Goal: Information Seeking & Learning: Learn about a topic

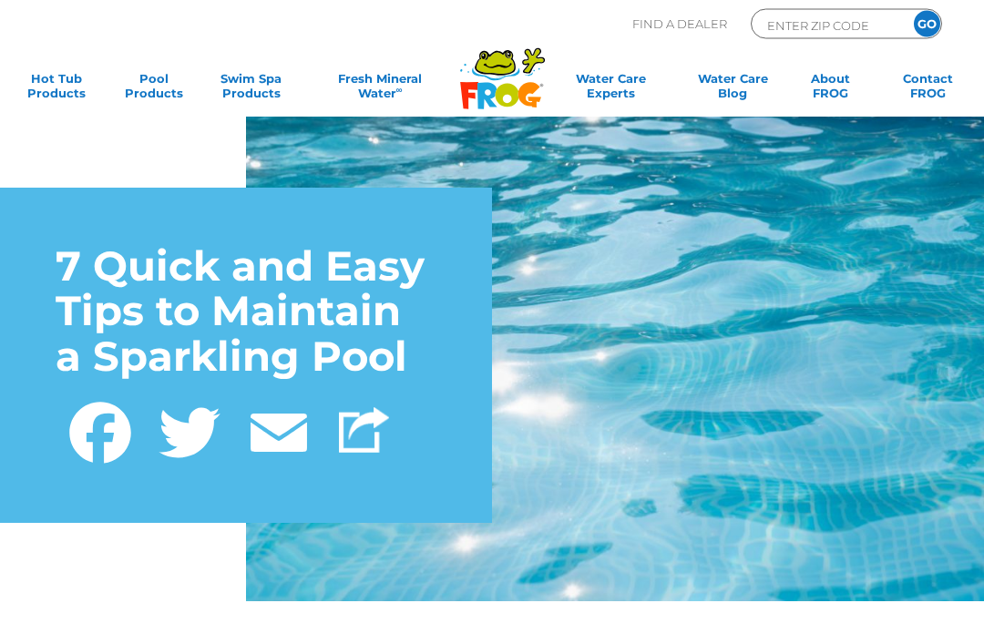
scroll to position [17, 0]
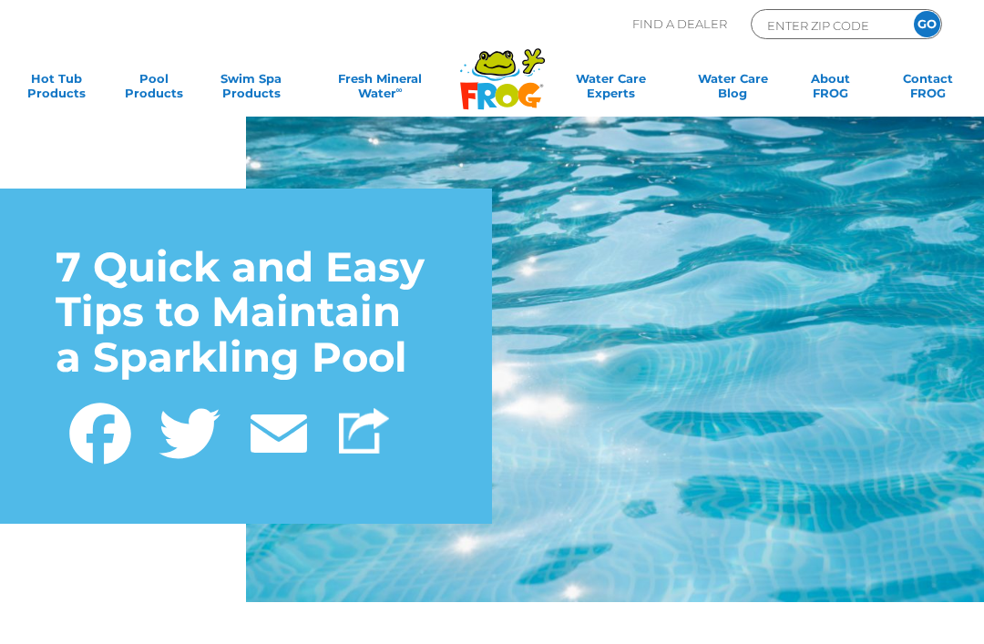
click at [82, 431] on link "Facebook" at bounding box center [100, 431] width 89 height 76
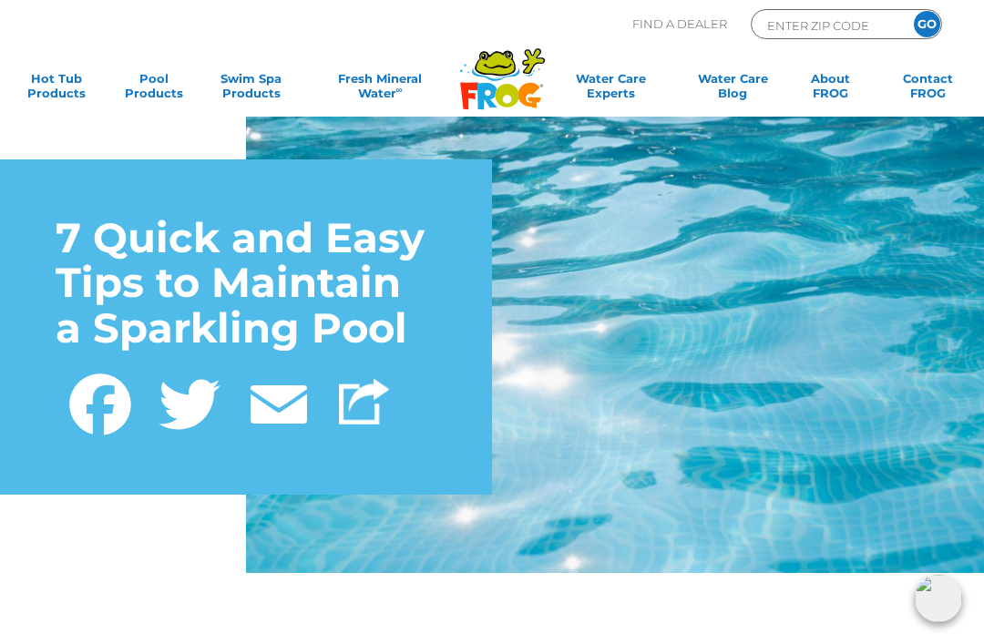
click at [355, 395] on img at bounding box center [364, 402] width 50 height 46
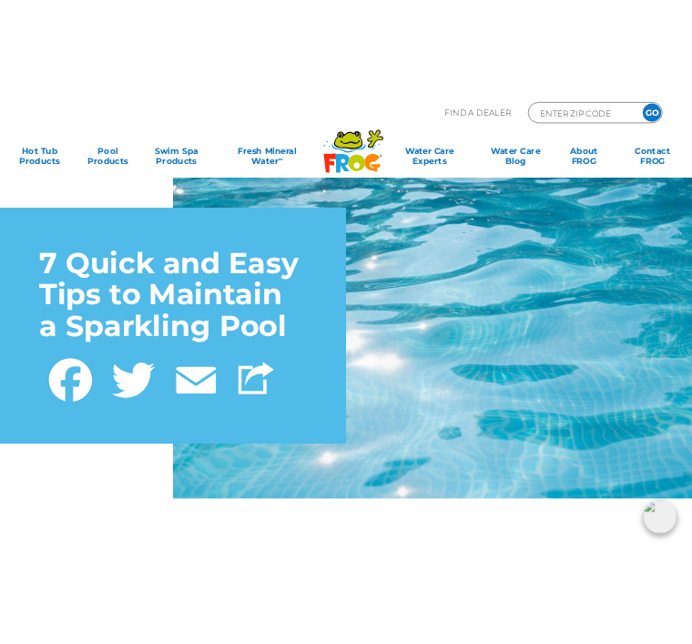
scroll to position [0, 0]
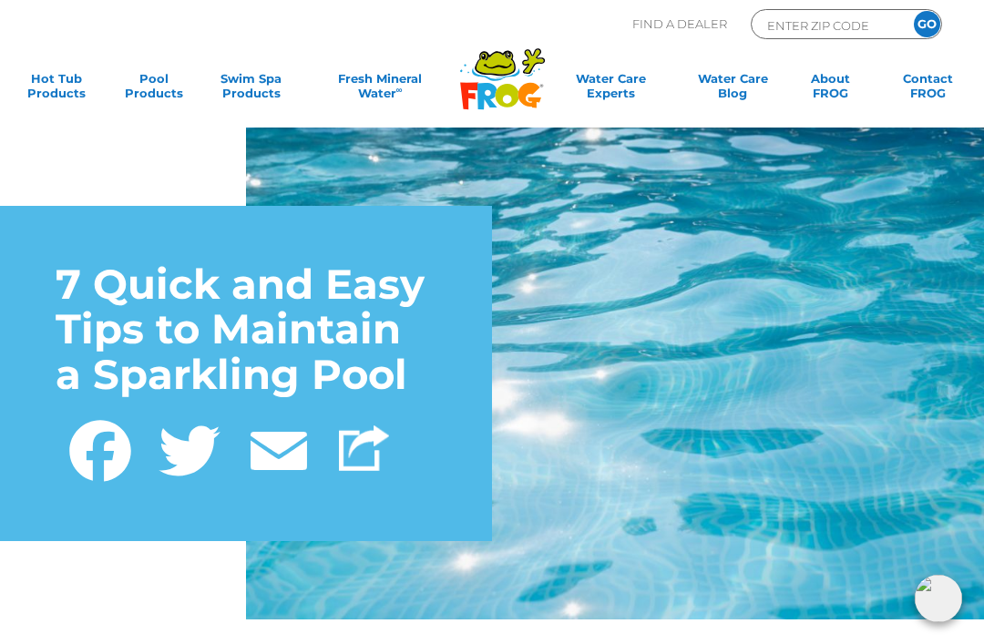
click at [837, 15] on input "ENTER ZIP CODE" at bounding box center [826, 25] width 123 height 21
type input "ENTER ZIP CODE"
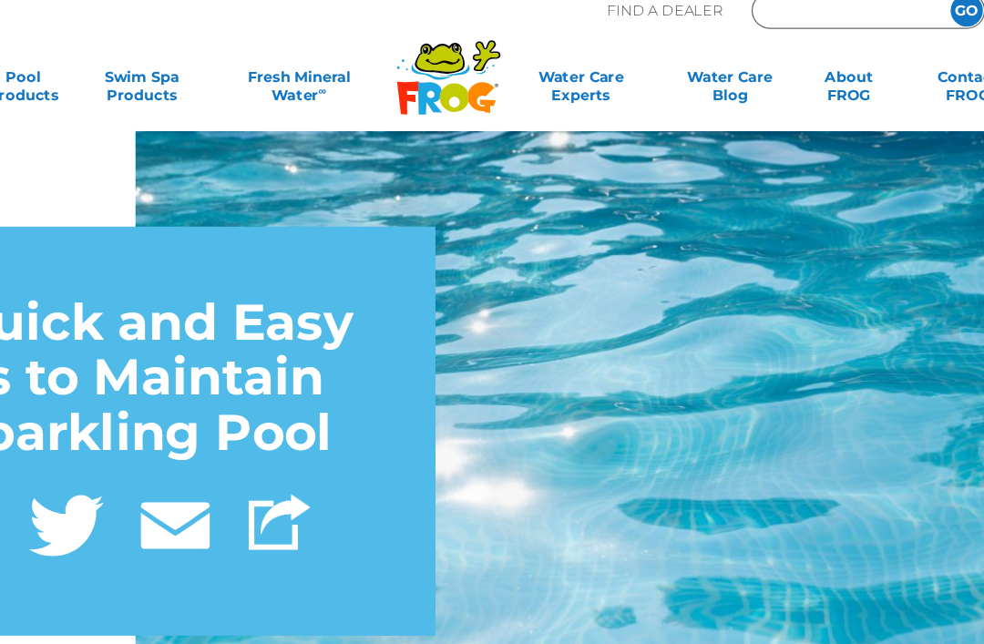
scroll to position [9, 0]
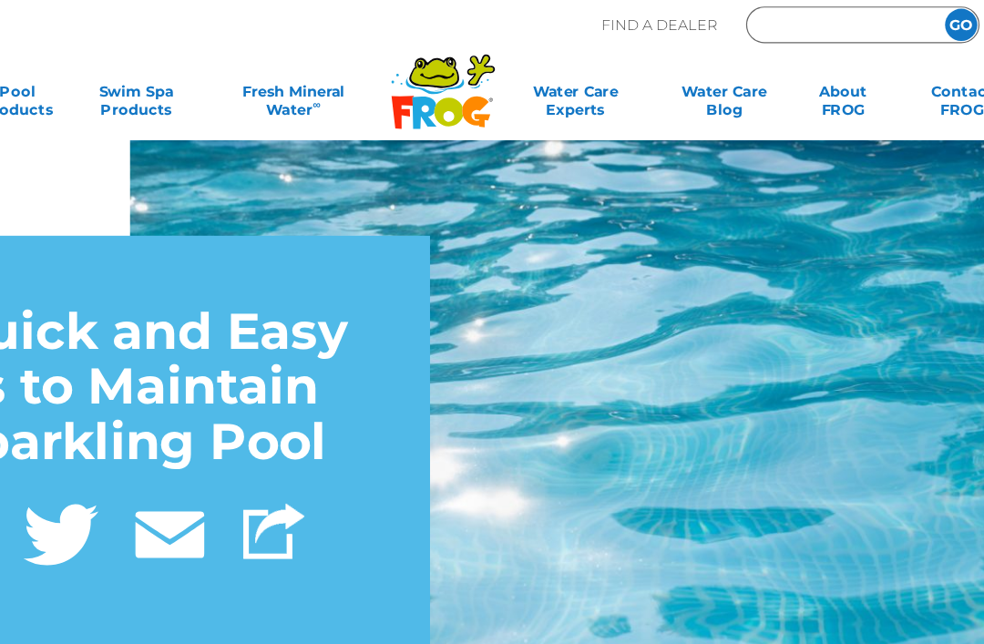
click at [765, 23] on input "Zip Code Form" at bounding box center [826, 25] width 123 height 21
type input "ENTER ZIP CODE"
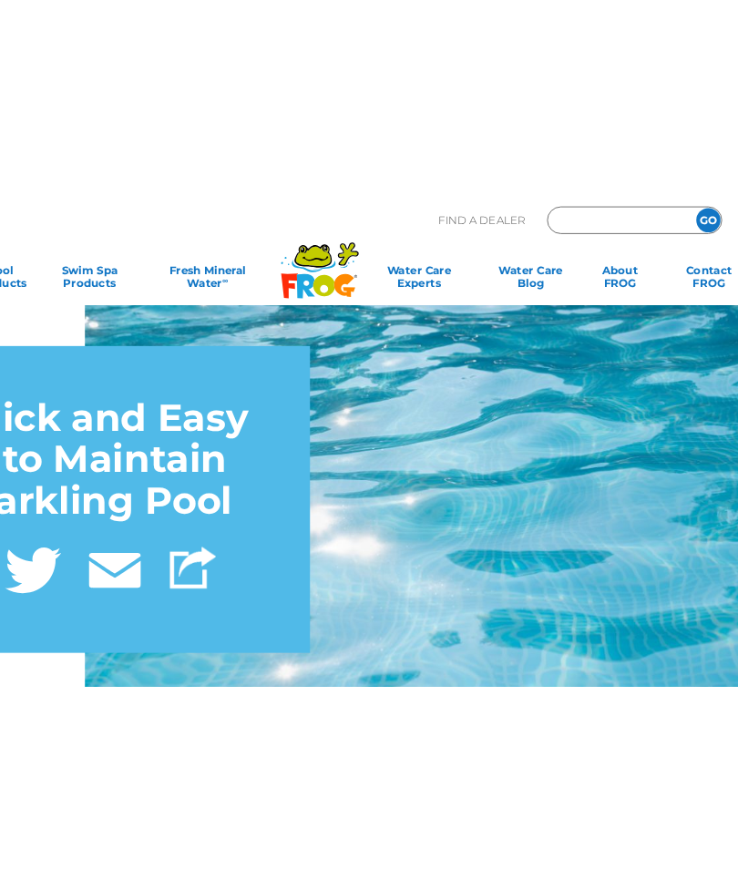
scroll to position [0, 0]
